Goal: Task Accomplishment & Management: Use online tool/utility

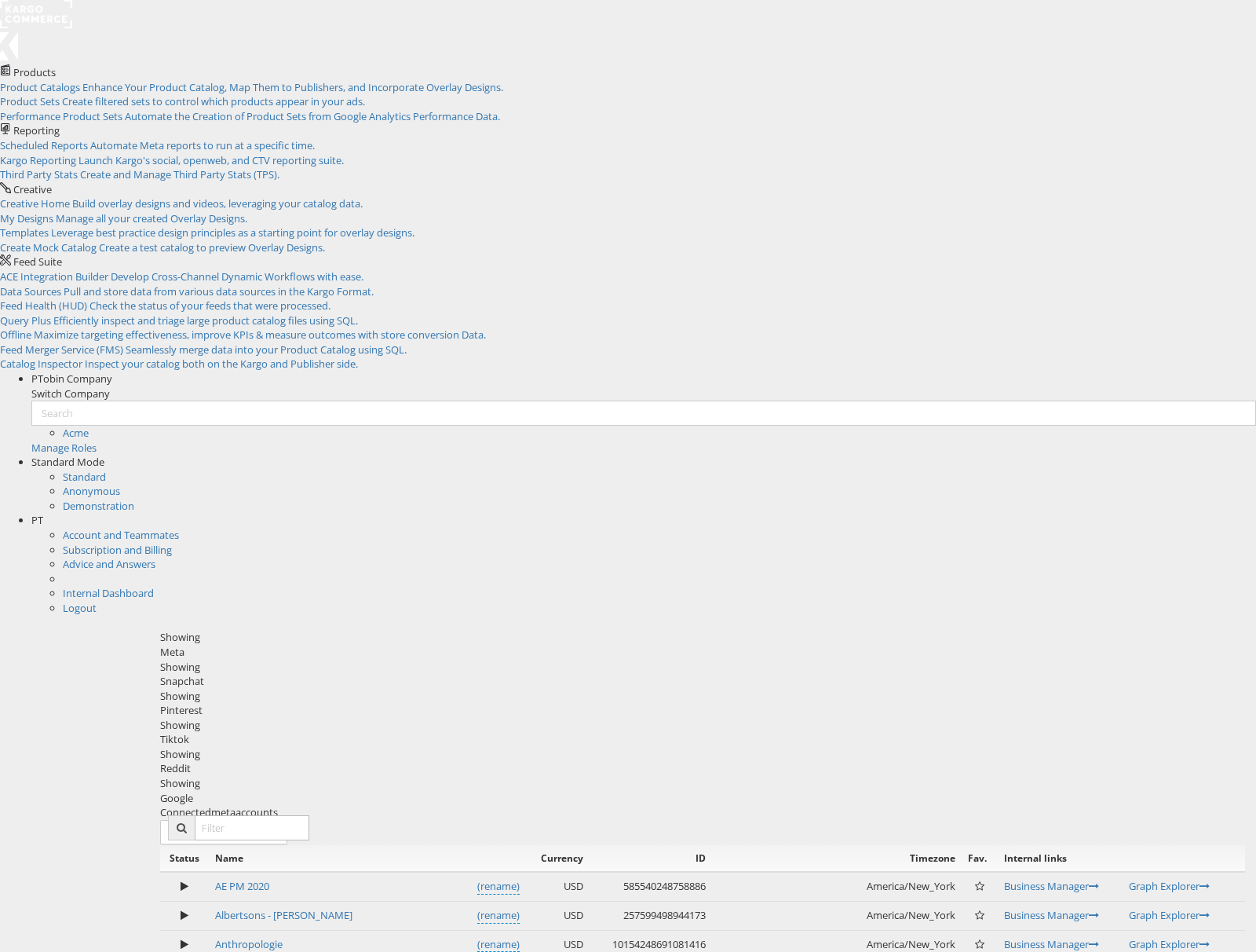
click at [308, 674] on div "Snapchat" at bounding box center [702, 681] width 1086 height 15
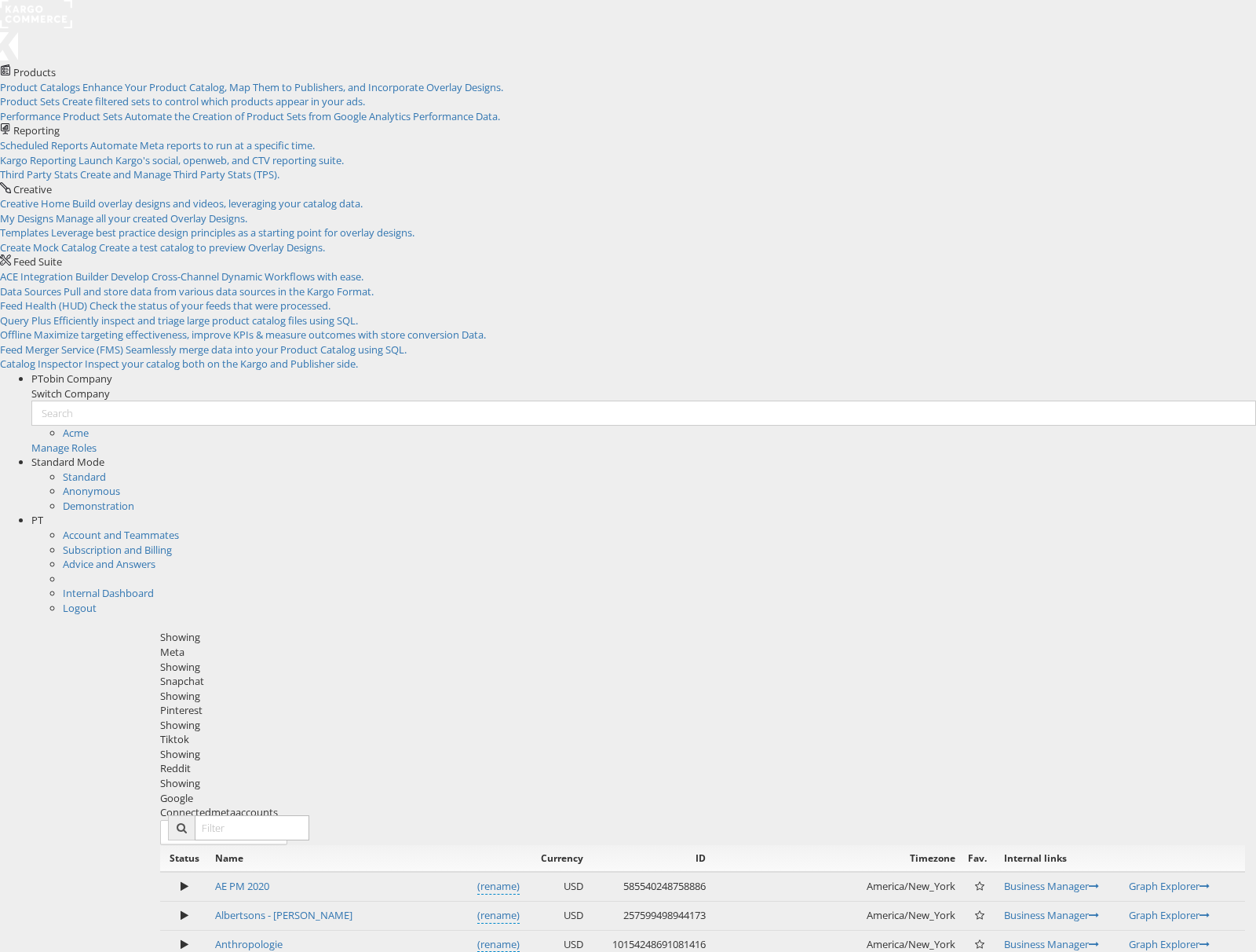
click at [316, 674] on div "Snapchat" at bounding box center [702, 681] width 1086 height 15
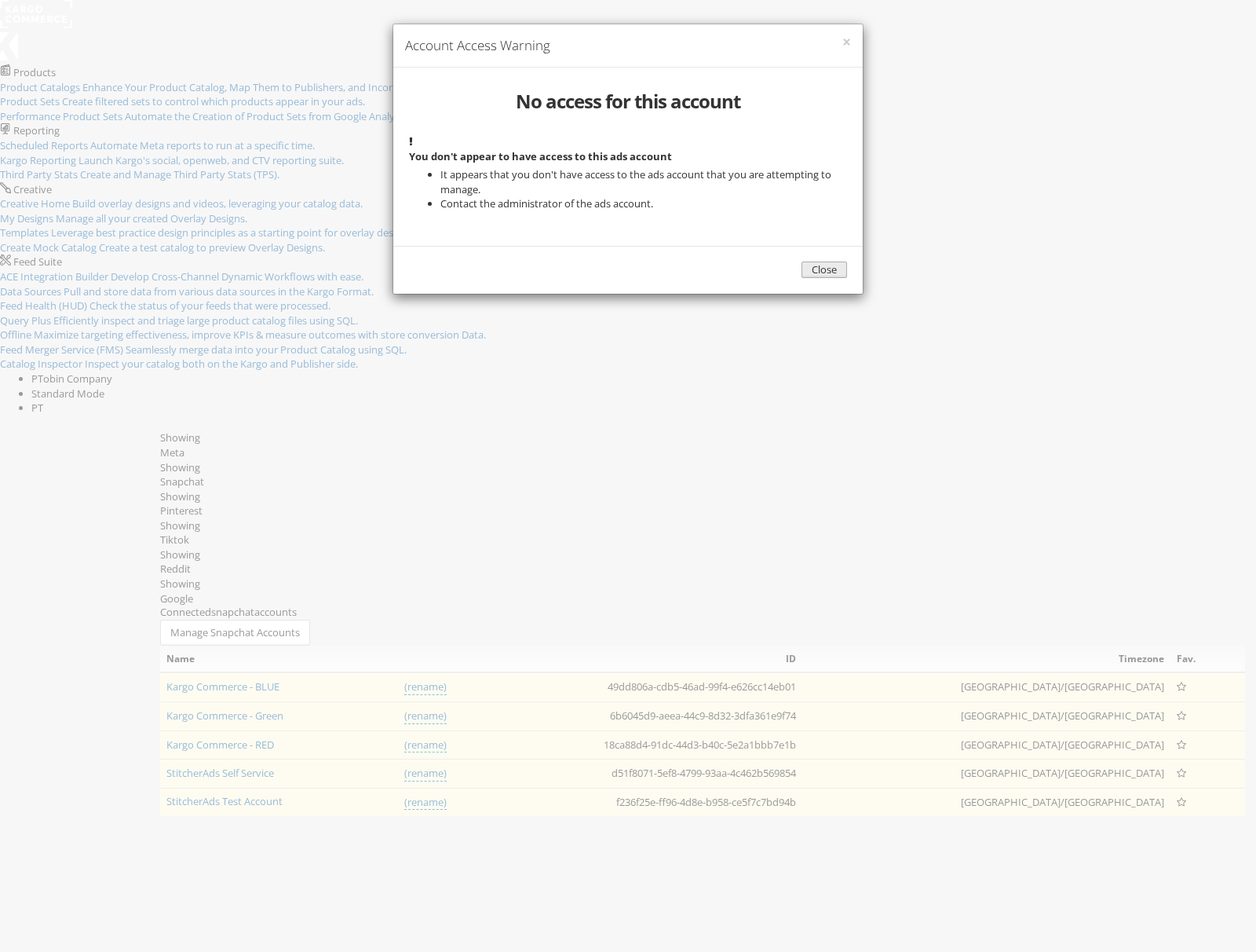
drag, startPoint x: 821, startPoint y: 388, endPoint x: 635, endPoint y: 377, distance: 186.3
click at [821, 278] on button "Close" at bounding box center [825, 270] width 46 height 16
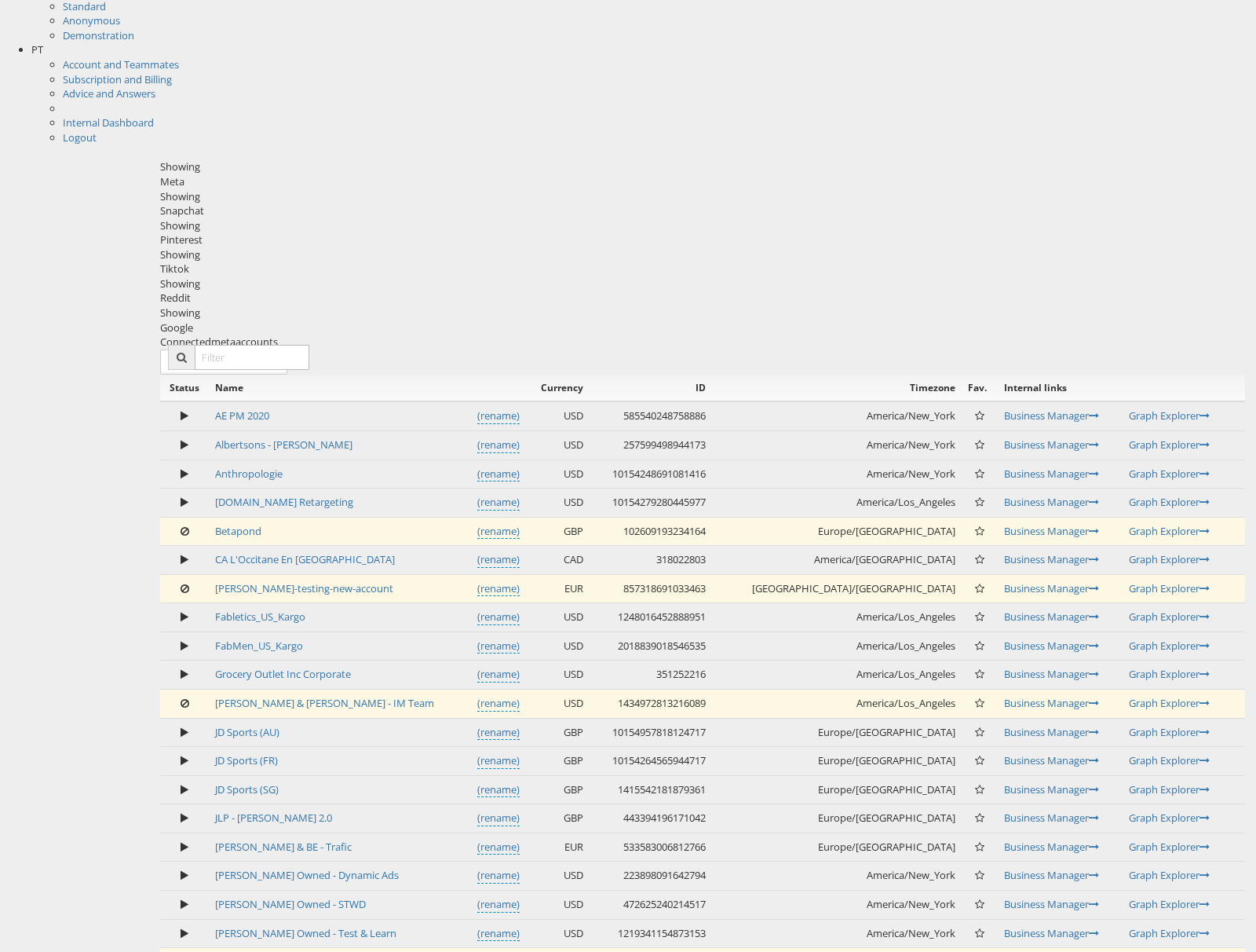
scroll to position [485, 0]
